Goal: Navigation & Orientation: Find specific page/section

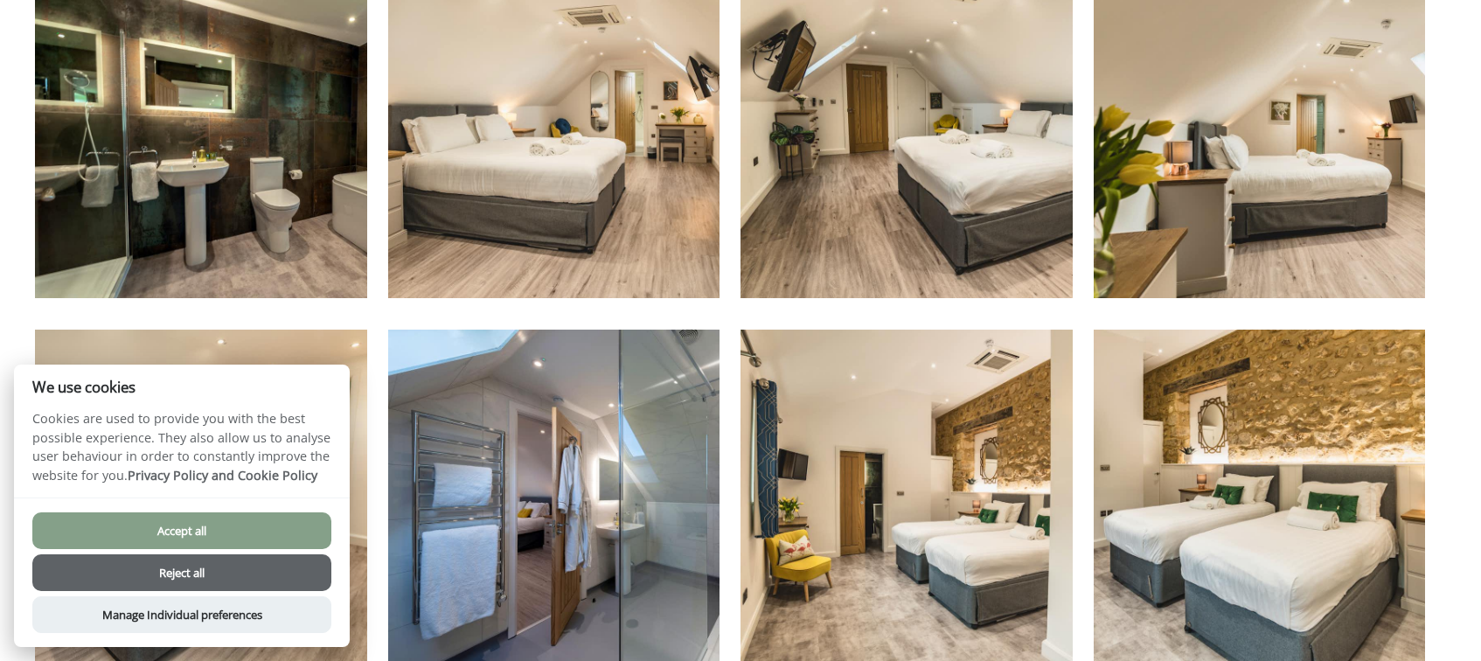
scroll to position [3723, 0]
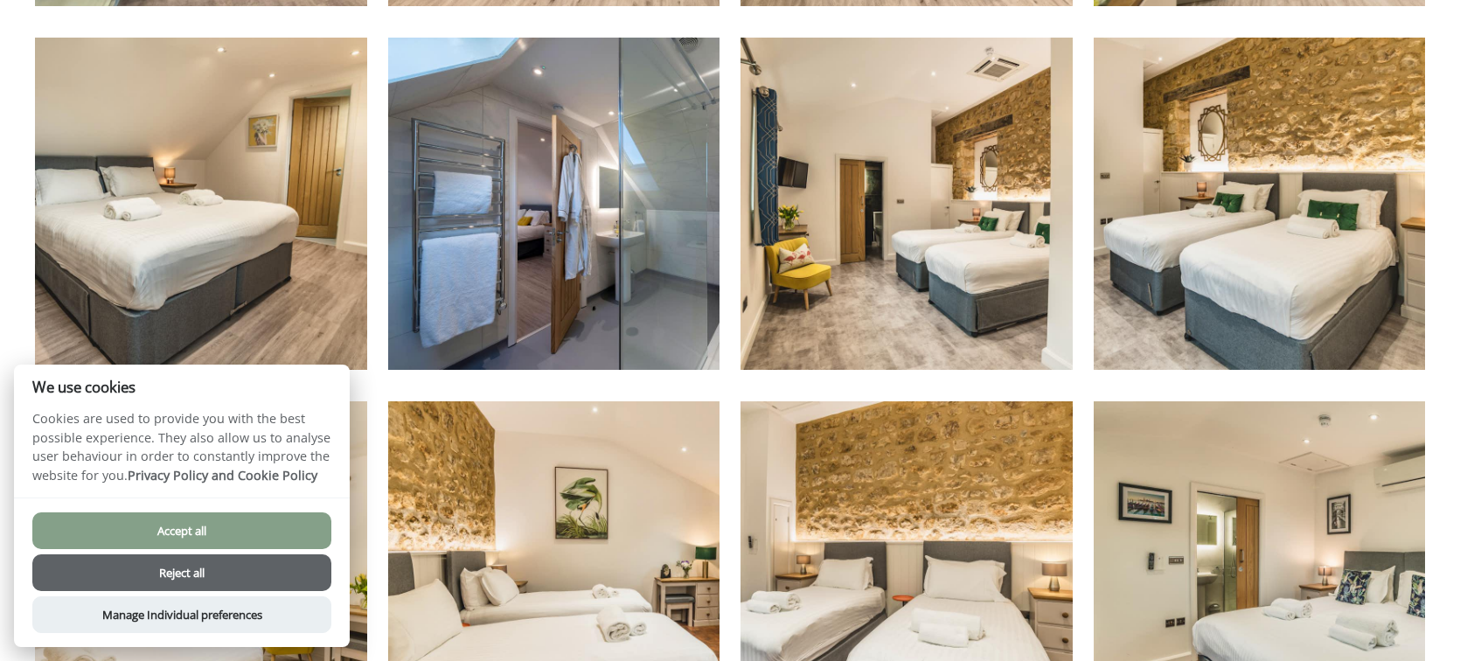
click at [240, 514] on button "Accept all" at bounding box center [181, 530] width 299 height 37
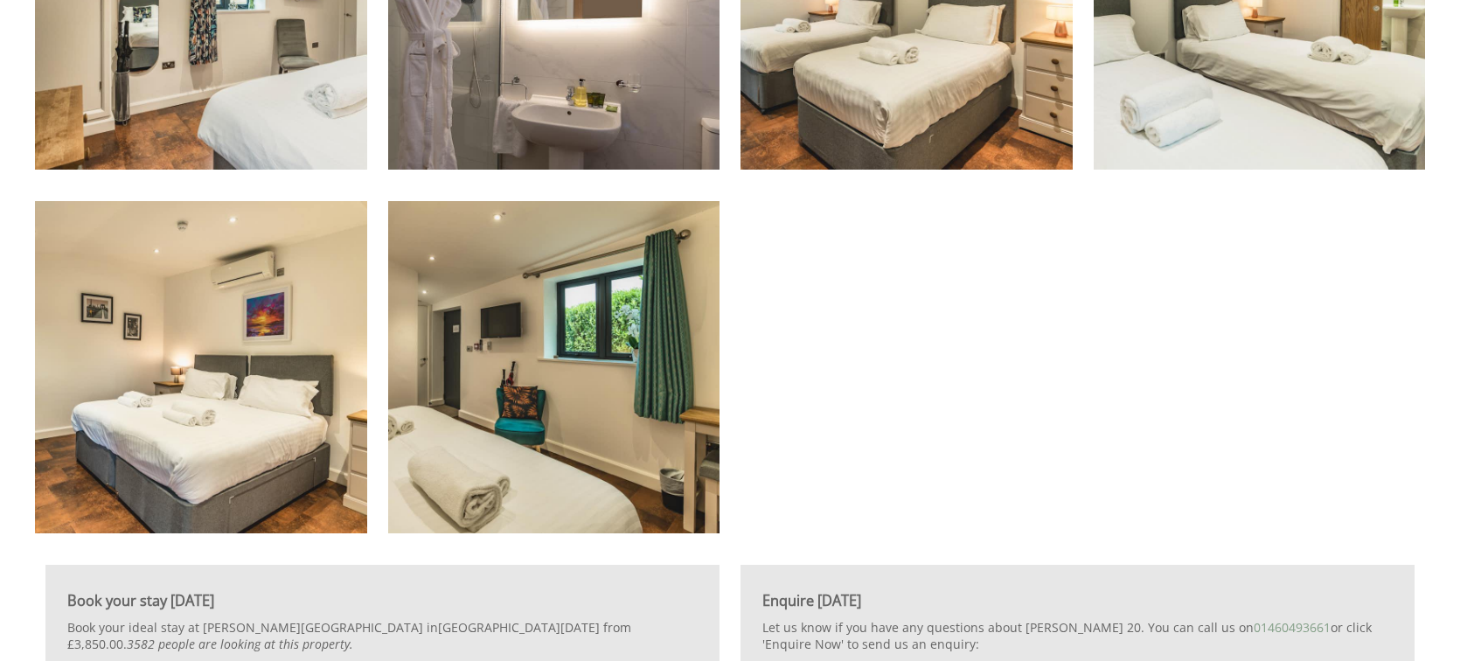
scroll to position [4628, 0]
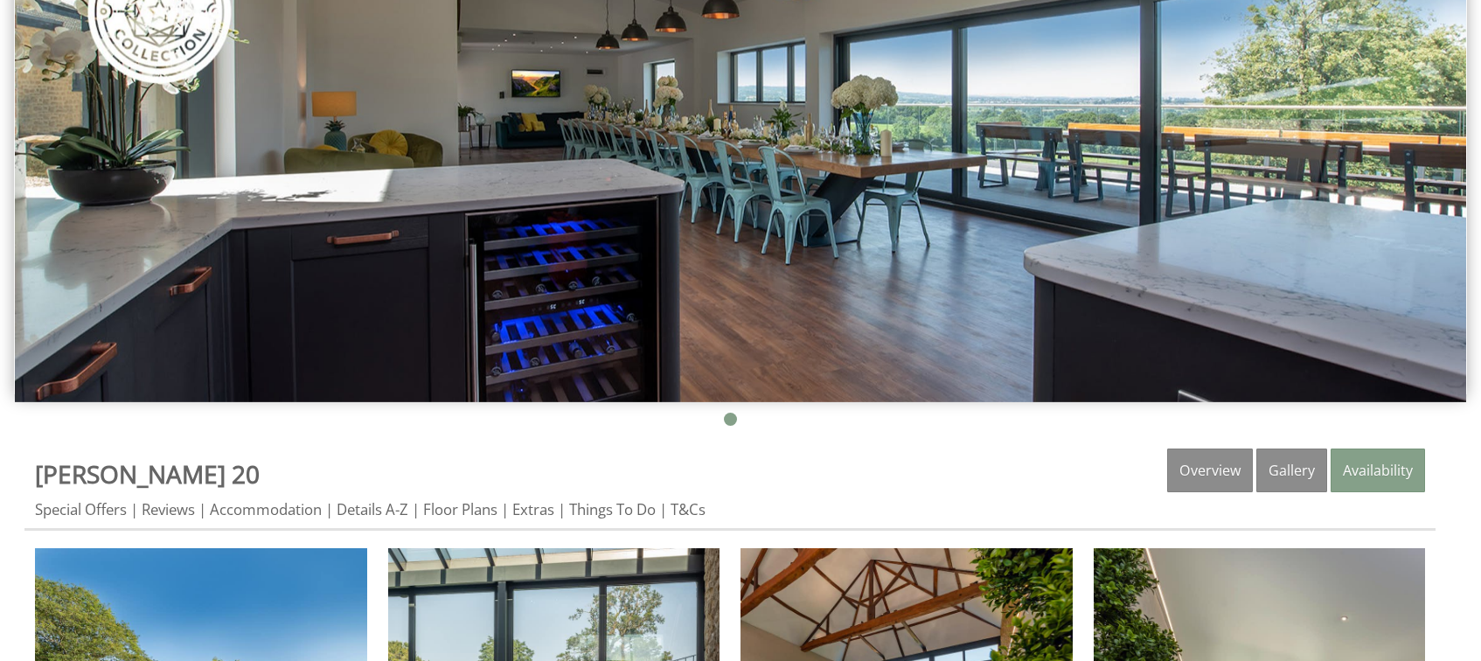
scroll to position [574, 0]
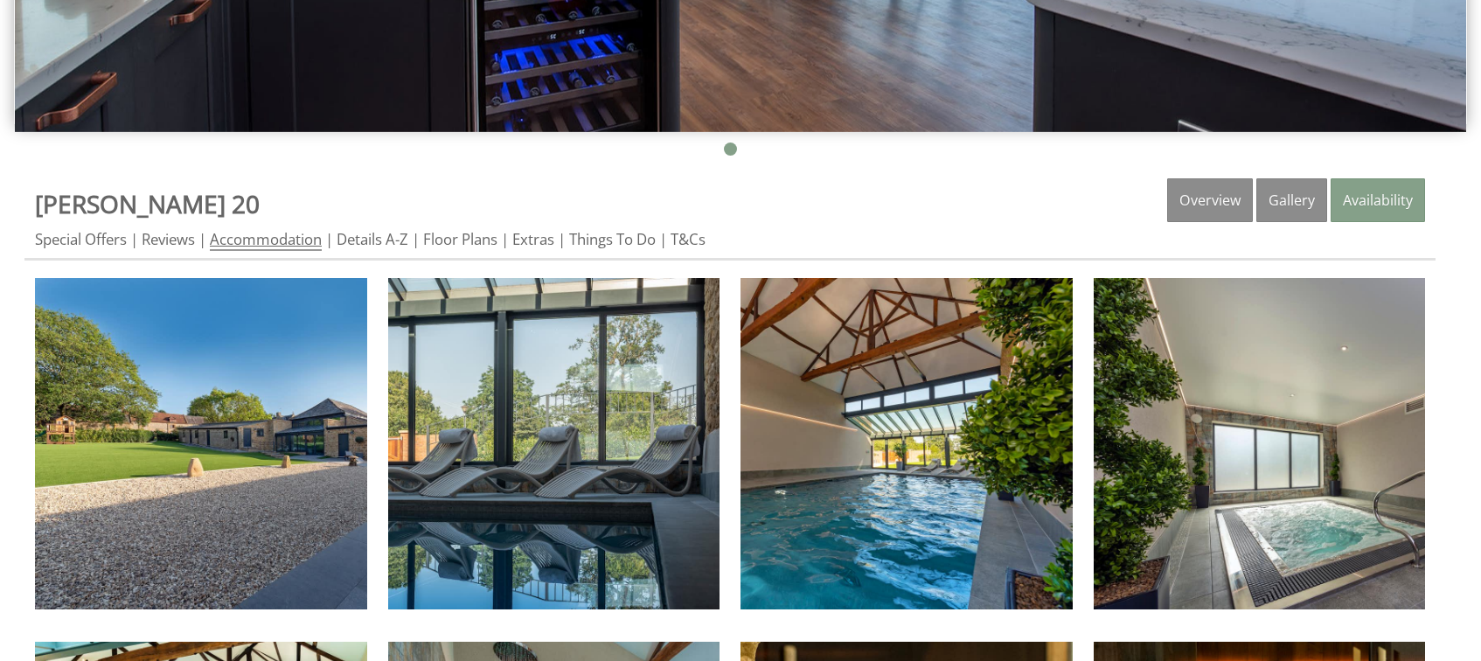
click at [254, 243] on link "Accommodation" at bounding box center [266, 240] width 112 height 22
